Goal: Task Accomplishment & Management: Complete application form

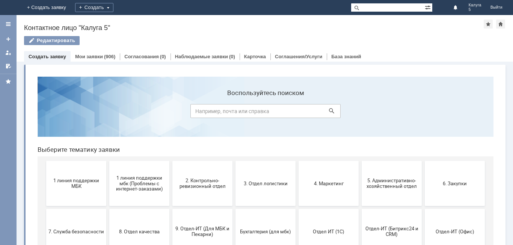
click at [199, 186] on span "2. Контрольно-ревизионный отдел" at bounding box center [203, 183] width 56 height 11
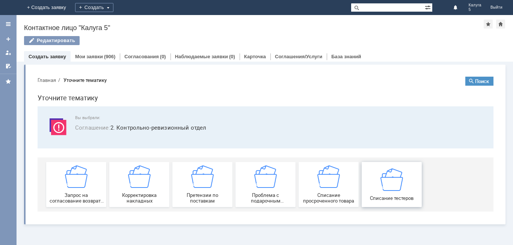
click at [386, 186] on img at bounding box center [391, 179] width 23 height 23
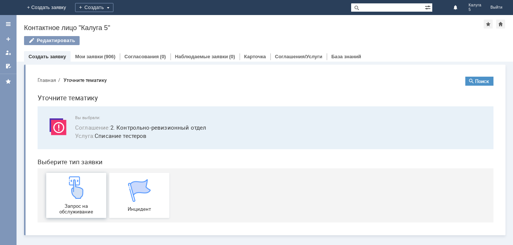
click at [84, 187] on img at bounding box center [76, 187] width 23 height 23
click at [8, 23] on div at bounding box center [8, 24] width 6 height 6
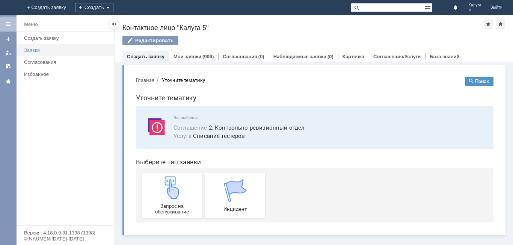
click at [56, 53] on div "Заявки" at bounding box center [67, 50] width 86 height 6
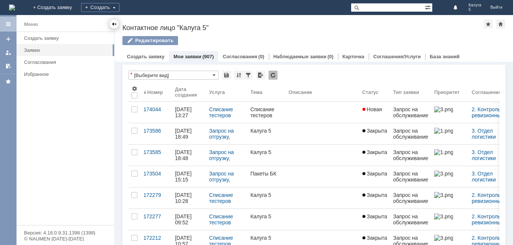
click at [115, 25] on div at bounding box center [114, 24] width 6 height 6
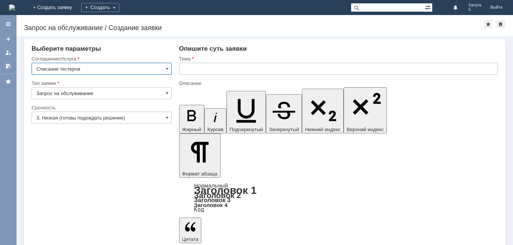
click at [163, 117] on input "3. Низкая (готовы подождать решение)" at bounding box center [102, 118] width 140 height 12
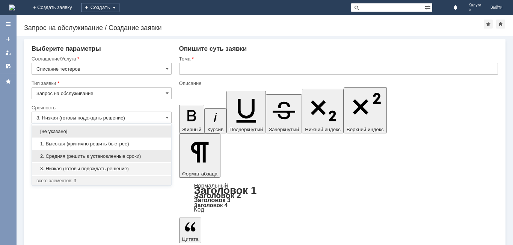
click at [99, 154] on span "2. Средняя (решить в установленные сроки)" at bounding box center [101, 156] width 130 height 6
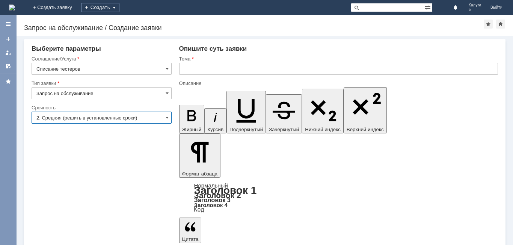
type input "2. Средняя (решить в установленные сроки)"
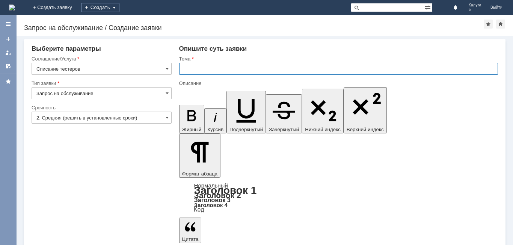
click at [211, 66] on input "text" at bounding box center [338, 69] width 319 height 12
type input "Списание тестеров"
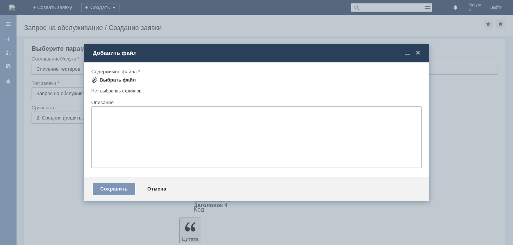
click at [103, 77] on div "Выбрать файл" at bounding box center [118, 80] width 36 height 6
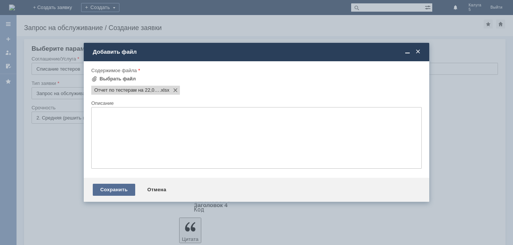
click at [116, 187] on div "Сохранить" at bounding box center [114, 190] width 42 height 12
